Goal: Task Accomplishment & Management: Use online tool/utility

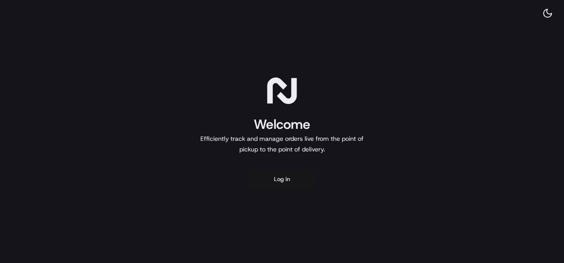
click at [288, 177] on button "Log in" at bounding box center [282, 179] width 71 height 21
